Goal: Task Accomplishment & Management: Manage account settings

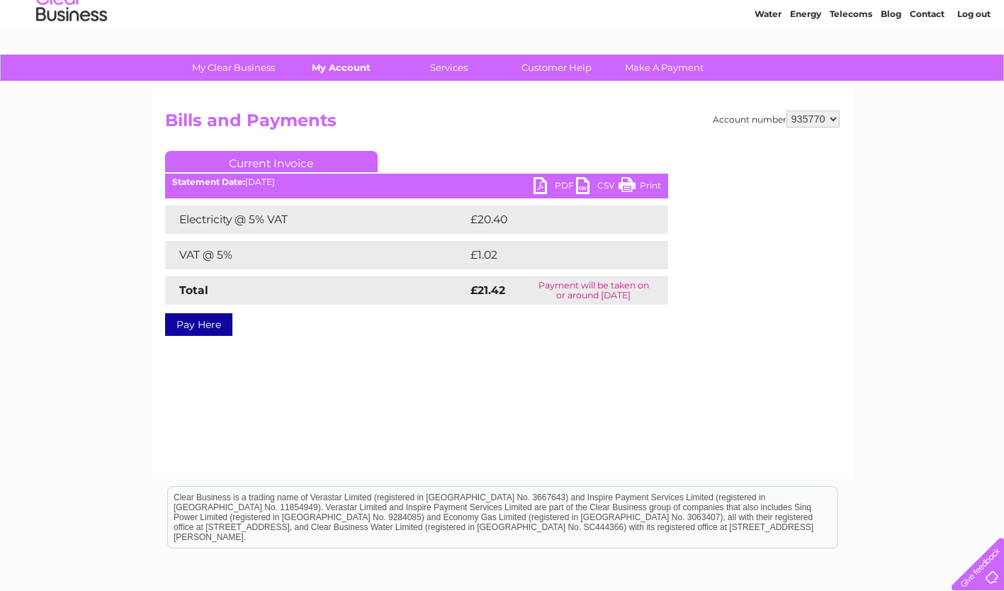
click at [342, 67] on link "My Account" at bounding box center [341, 68] width 117 height 26
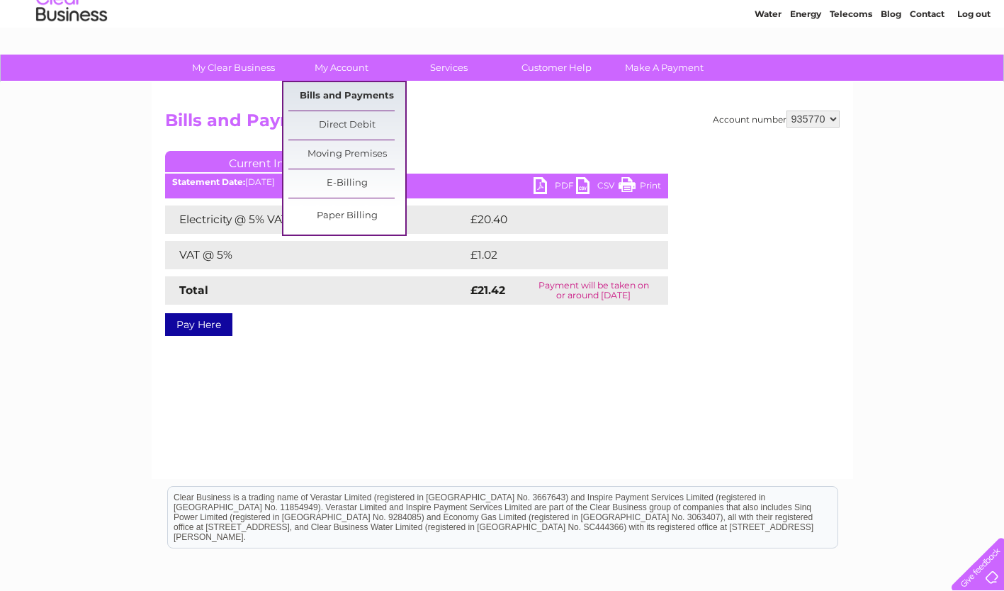
click at [367, 96] on link "Bills and Payments" at bounding box center [346, 96] width 117 height 28
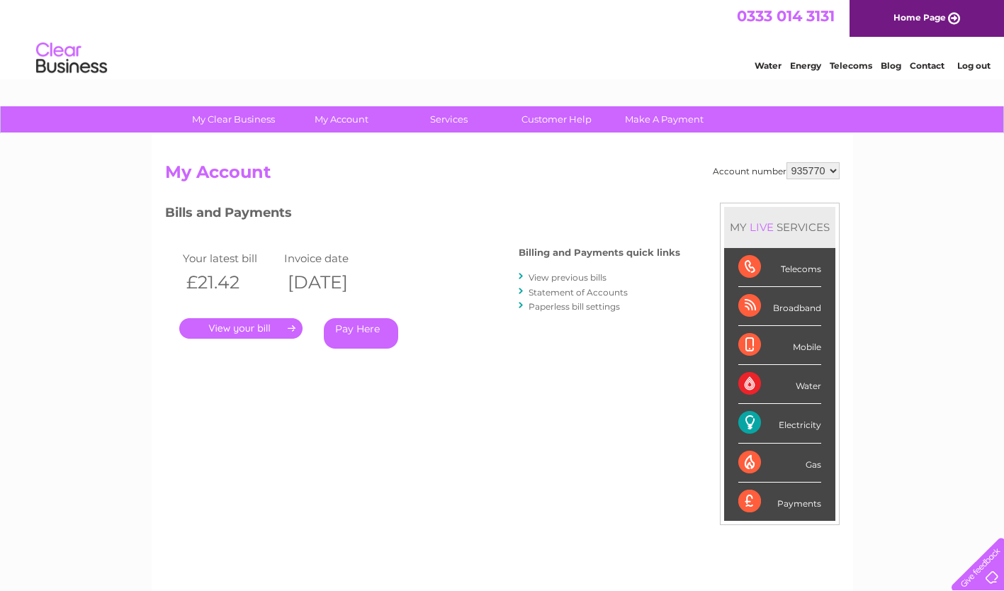
click at [587, 276] on link "View previous bills" at bounding box center [567, 277] width 78 height 11
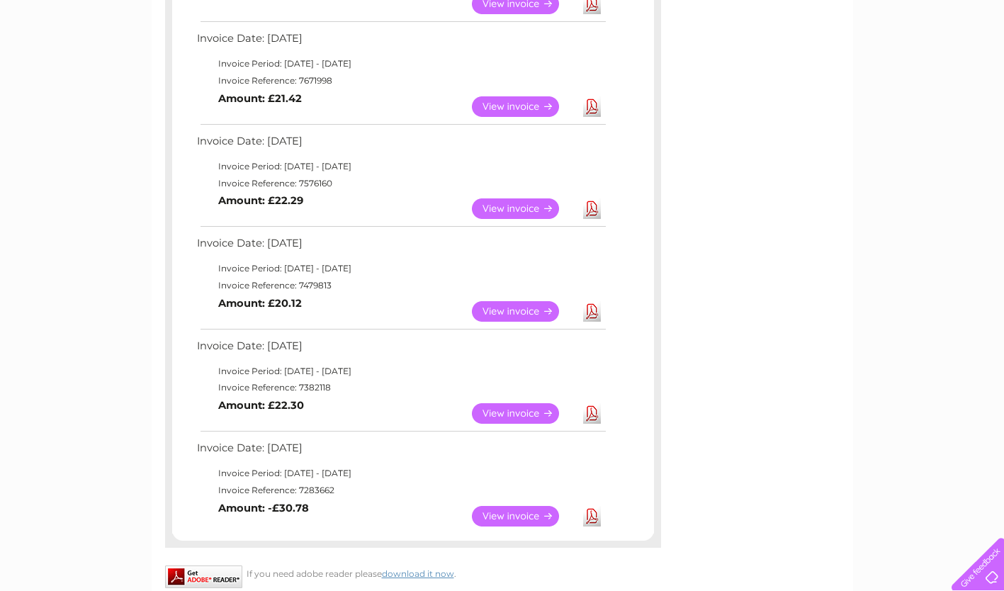
scroll to position [749, 0]
click at [593, 319] on link "Download" at bounding box center [592, 310] width 18 height 21
click at [545, 319] on link "View" at bounding box center [524, 310] width 104 height 21
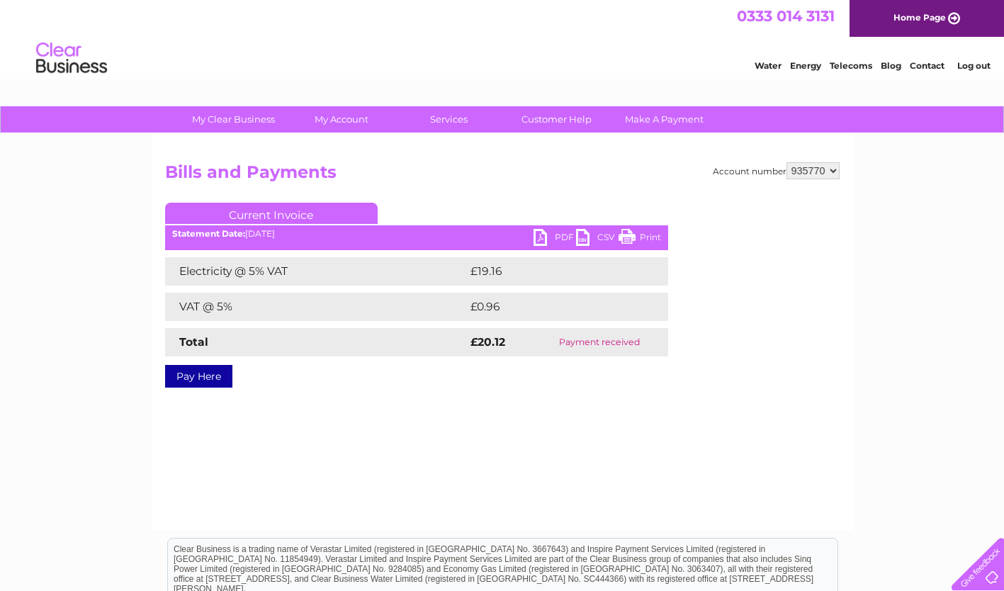
click at [553, 241] on link "PDF" at bounding box center [554, 239] width 42 height 21
click at [806, 67] on link "Energy" at bounding box center [805, 65] width 31 height 11
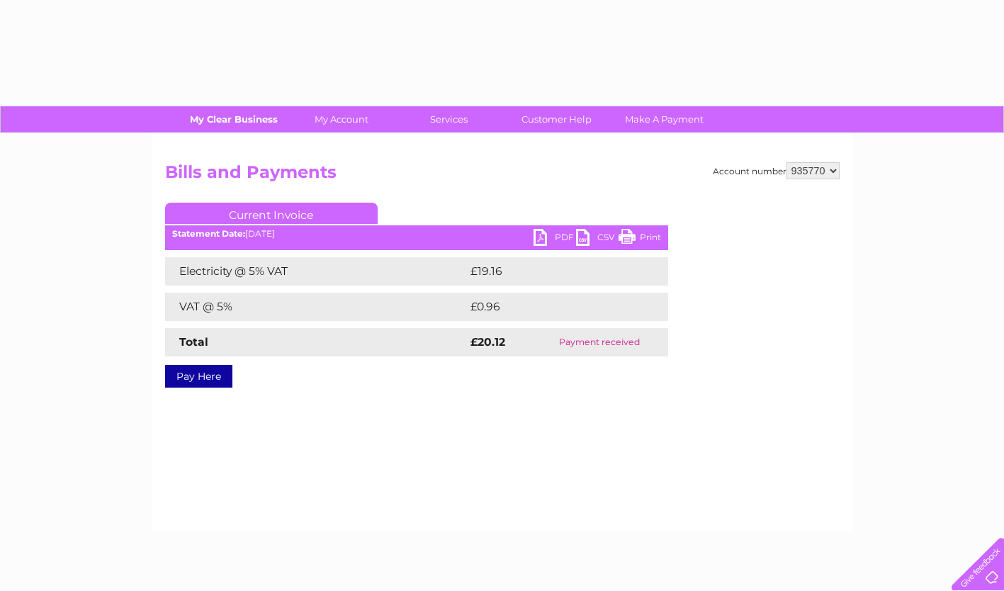
click at [238, 124] on link "My Clear Business" at bounding box center [233, 119] width 117 height 26
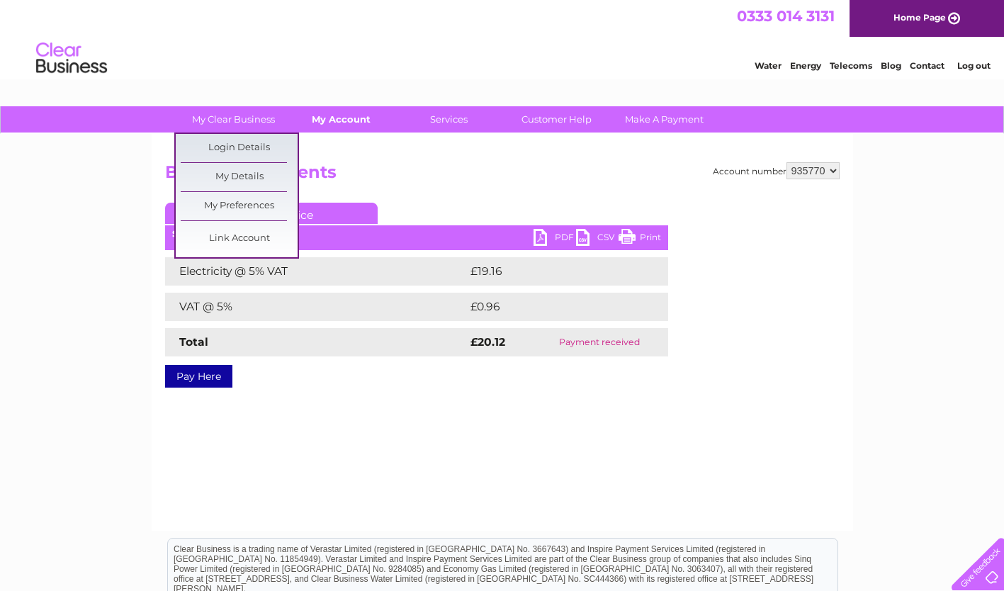
click at [368, 125] on link "My Account" at bounding box center [341, 119] width 117 height 26
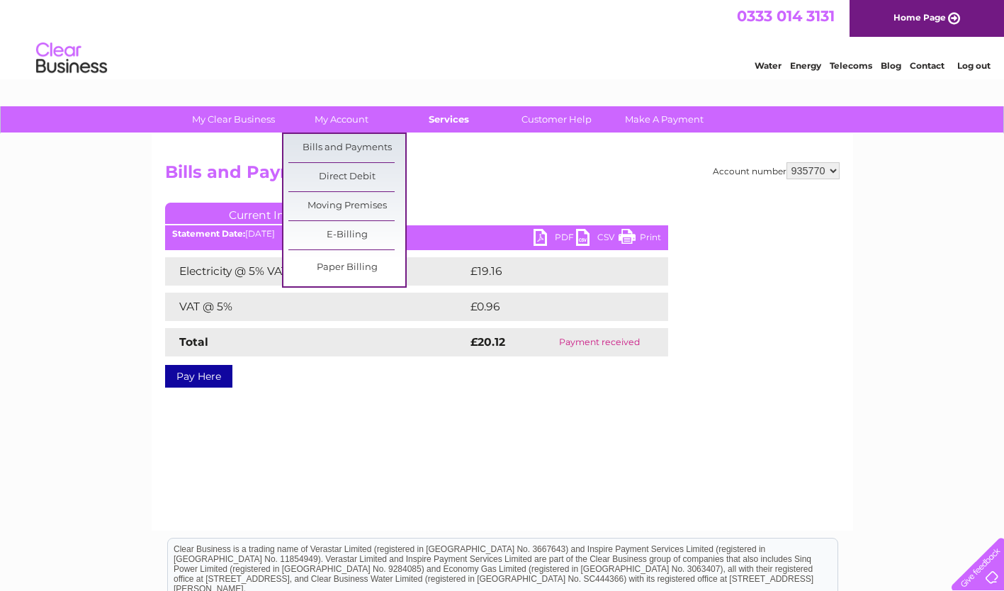
click at [457, 124] on link "Services" at bounding box center [448, 119] width 117 height 26
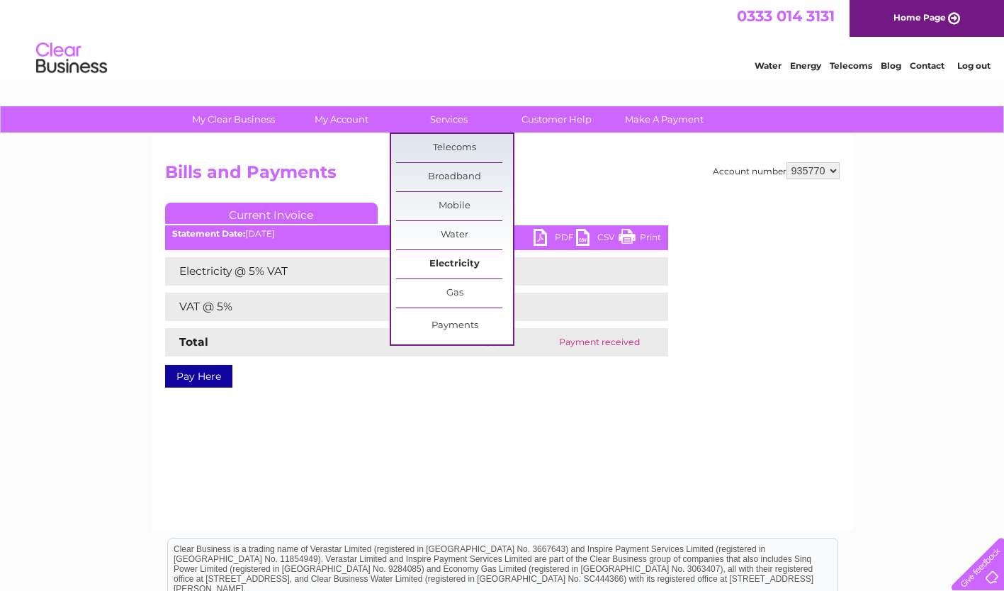
click at [469, 270] on link "Electricity" at bounding box center [454, 264] width 117 height 28
